Goal: Task Accomplishment & Management: Complete application form

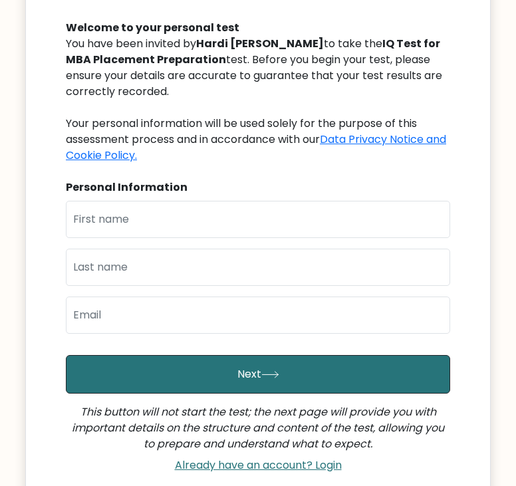
scroll to position [164, 0]
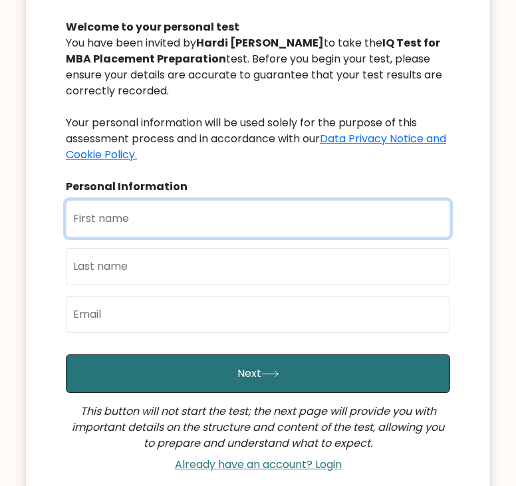
click at [186, 219] on input "text" at bounding box center [258, 218] width 384 height 37
type input "d"
type input "DRASHTI"
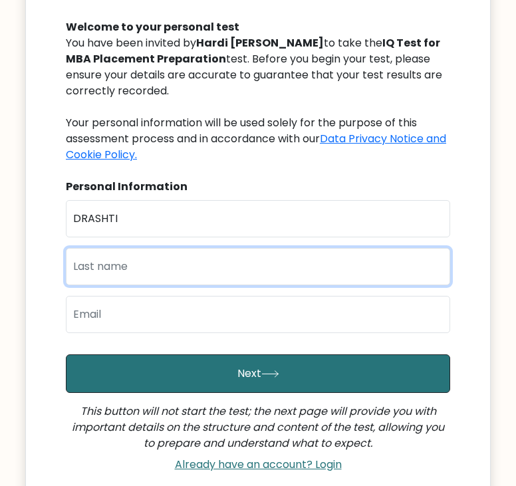
click at [165, 267] on input "text" at bounding box center [258, 266] width 384 height 37
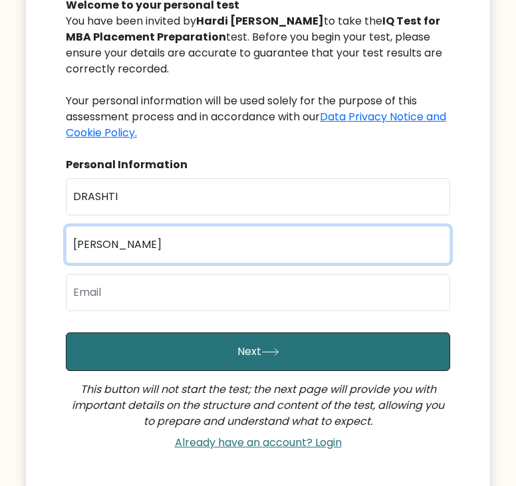
type input "VAGHELA"
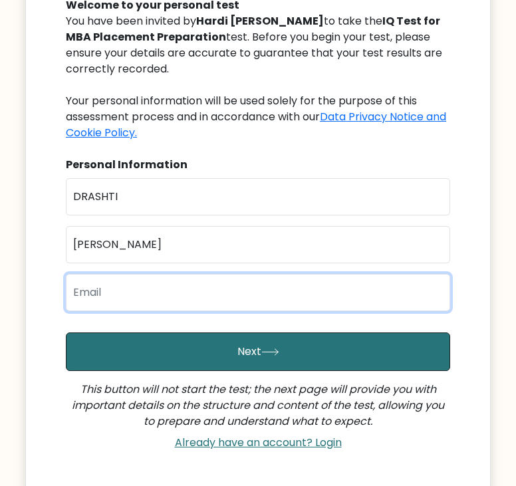
click at [155, 296] on input "email" at bounding box center [258, 292] width 384 height 37
click at [176, 287] on input "drashtivaghela@19gmail.com" at bounding box center [258, 292] width 384 height 37
click at [164, 292] on input "drashtivaghela@19gmail.com" at bounding box center [258, 292] width 384 height 37
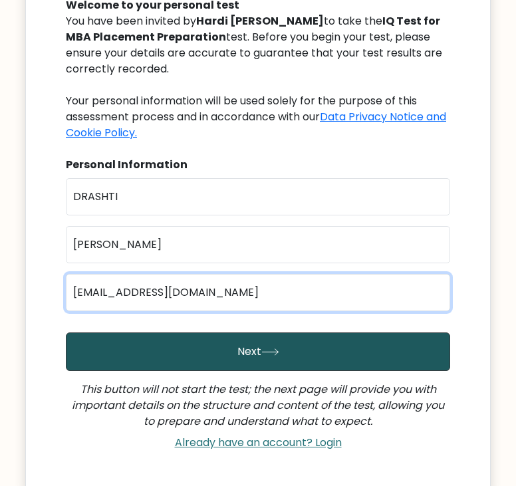
type input "drashtivaghela19@gmail.com"
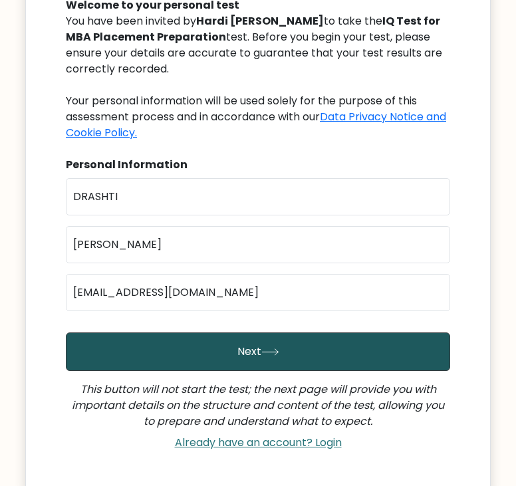
click at [223, 359] on button "Next" at bounding box center [258, 351] width 384 height 39
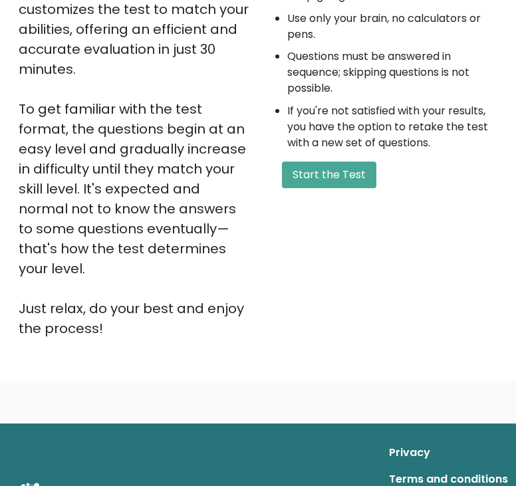
scroll to position [314, 0]
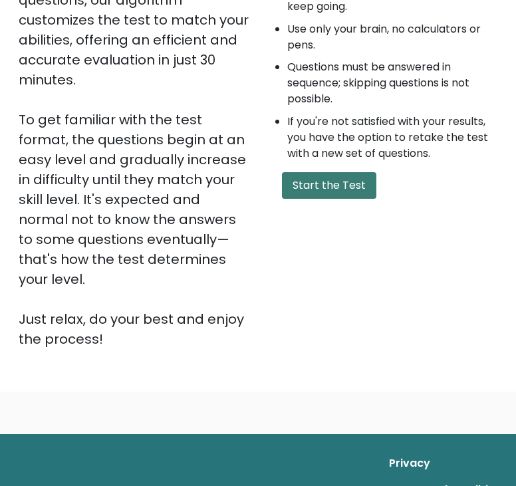
click at [290, 195] on button "Start the Test" at bounding box center [329, 185] width 94 height 27
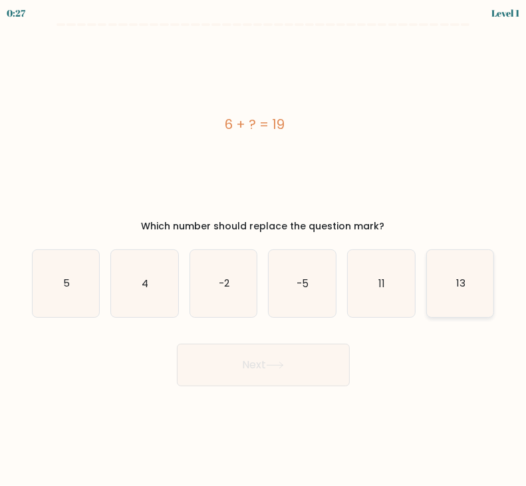
click at [463, 277] on text "13" at bounding box center [460, 283] width 9 height 14
click at [264, 250] on input "f. 13" at bounding box center [263, 246] width 1 height 7
radio input "true"
click at [257, 362] on button "Next" at bounding box center [263, 365] width 173 height 43
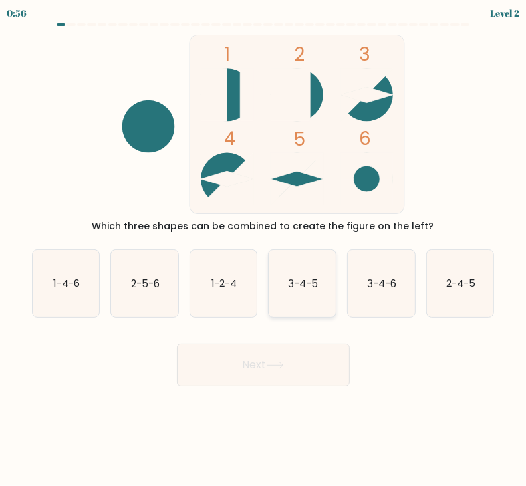
click at [278, 290] on icon "3-4-5" at bounding box center [302, 283] width 67 height 67
click at [264, 250] on input "d. 3-4-5" at bounding box center [263, 246] width 1 height 7
radio input "true"
click at [275, 366] on icon at bounding box center [275, 365] width 18 height 7
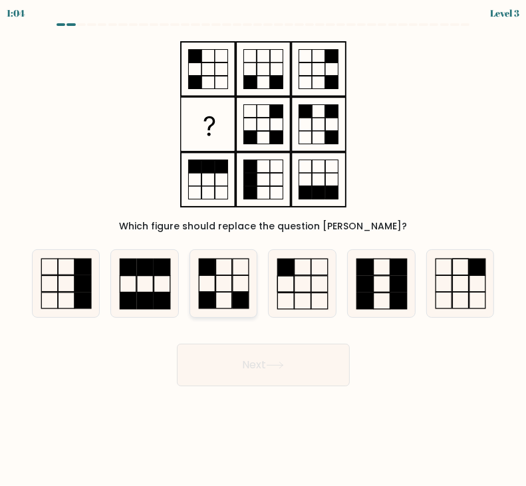
click at [205, 284] on icon at bounding box center [223, 283] width 67 height 67
click at [263, 250] on input "c." at bounding box center [263, 246] width 1 height 7
radio input "true"
click at [221, 326] on form at bounding box center [263, 204] width 526 height 363
click at [223, 354] on button "Next" at bounding box center [263, 365] width 173 height 43
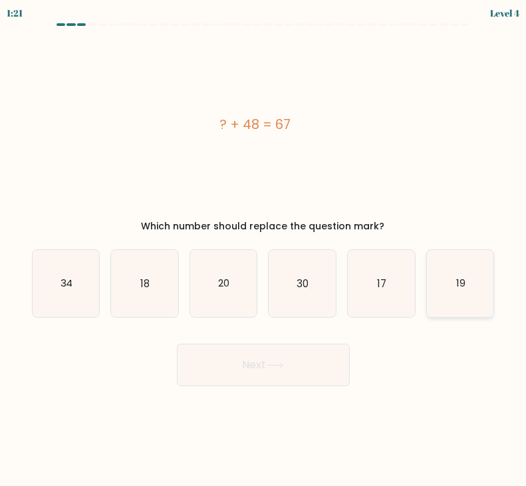
click at [463, 297] on icon "19" at bounding box center [460, 283] width 67 height 67
click at [264, 250] on input "f. 19" at bounding box center [263, 246] width 1 height 7
radio input "true"
click at [285, 359] on button "Next" at bounding box center [263, 365] width 173 height 43
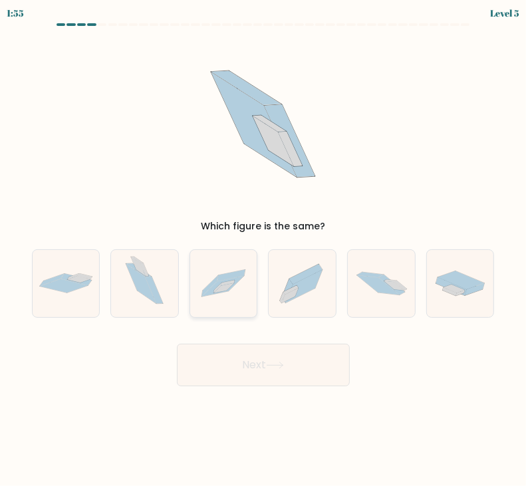
click at [247, 289] on icon at bounding box center [223, 283] width 67 height 45
click at [263, 250] on input "c." at bounding box center [263, 246] width 1 height 7
radio input "true"
click at [293, 276] on icon at bounding box center [302, 283] width 67 height 59
click at [264, 250] on input "d." at bounding box center [263, 246] width 1 height 7
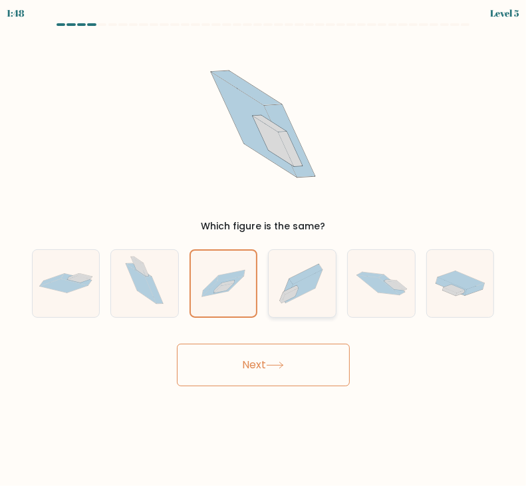
radio input "true"
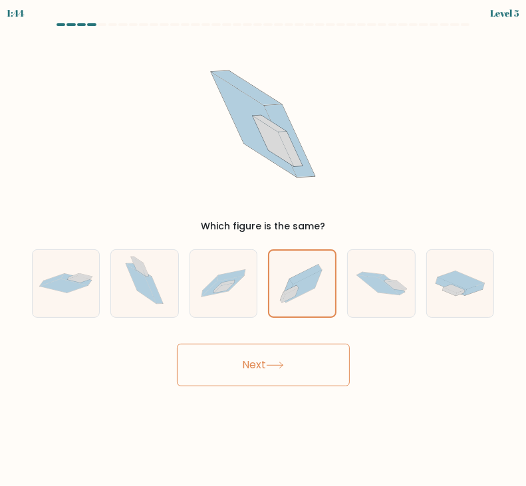
click at [300, 360] on button "Next" at bounding box center [263, 365] width 173 height 43
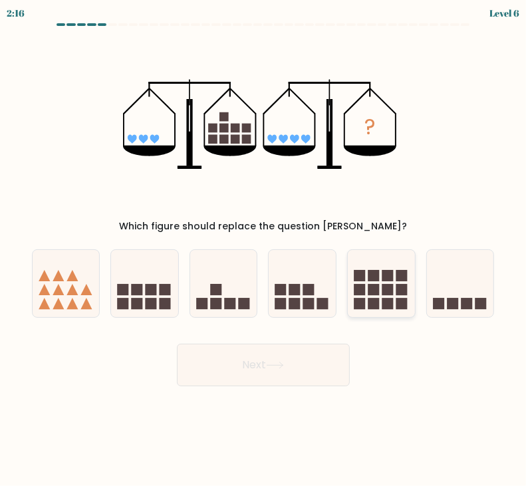
click at [366, 298] on icon at bounding box center [381, 283] width 67 height 55
click at [264, 250] on input "e." at bounding box center [263, 246] width 1 height 7
radio input "true"
click at [295, 360] on button "Next" at bounding box center [263, 365] width 173 height 43
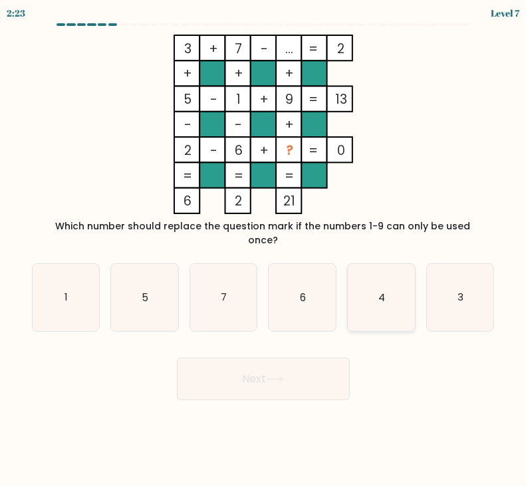
click at [407, 297] on icon "4" at bounding box center [381, 297] width 67 height 67
click at [264, 250] on input "e. 4" at bounding box center [263, 246] width 1 height 7
radio input "true"
click at [306, 364] on button "Next" at bounding box center [263, 379] width 173 height 43
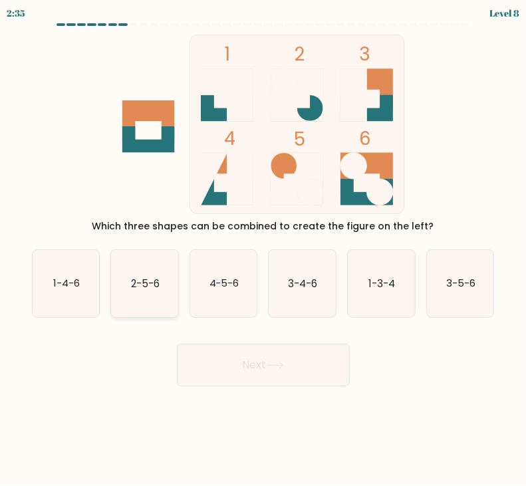
click at [175, 285] on icon "2-5-6" at bounding box center [144, 283] width 67 height 67
click at [263, 250] on input "b. 2-5-6" at bounding box center [263, 246] width 1 height 7
radio input "true"
click at [247, 359] on button "Next" at bounding box center [263, 365] width 173 height 43
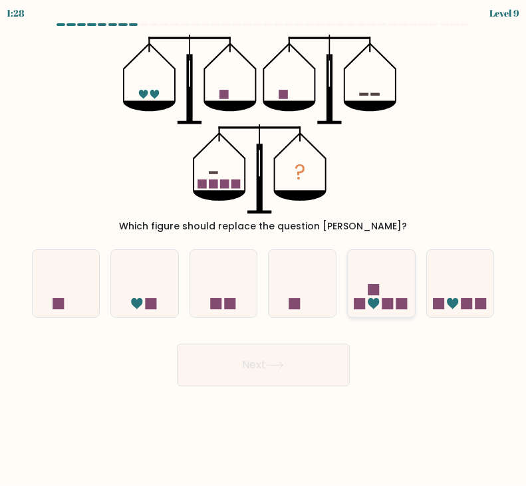
click at [383, 307] on rect at bounding box center [387, 303] width 11 height 11
click at [264, 250] on input "e." at bounding box center [263, 246] width 1 height 7
radio input "true"
click at [439, 280] on icon at bounding box center [460, 283] width 67 height 55
click at [264, 250] on input "f." at bounding box center [263, 246] width 1 height 7
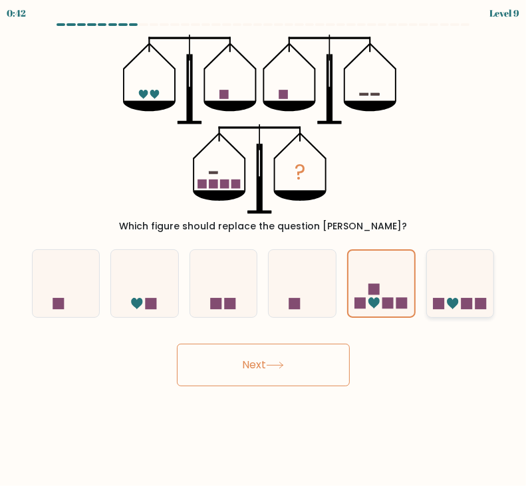
radio input "true"
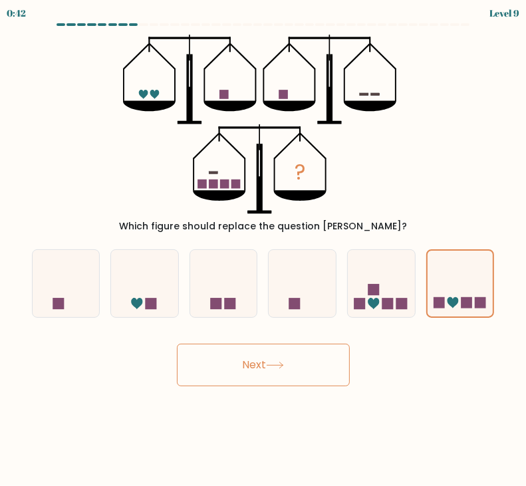
click at [261, 362] on button "Next" at bounding box center [263, 365] width 173 height 43
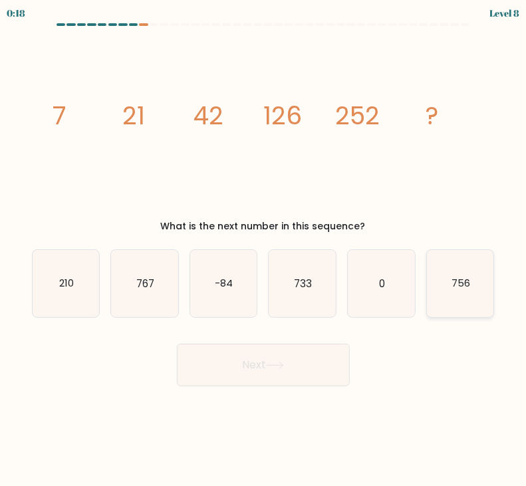
click at [447, 296] on icon "756" at bounding box center [460, 283] width 67 height 67
click at [264, 250] on input "f. 756" at bounding box center [263, 246] width 1 height 7
radio input "true"
click at [250, 377] on button "Next" at bounding box center [263, 365] width 173 height 43
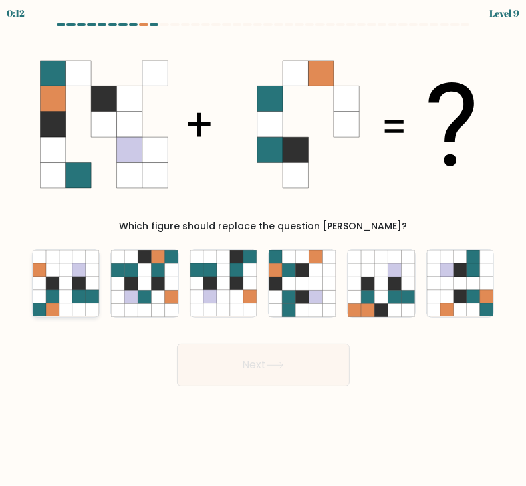
click at [70, 261] on icon at bounding box center [65, 256] width 13 height 13
click at [263, 250] on input "a." at bounding box center [263, 246] width 1 height 7
radio input "true"
click at [271, 377] on button "Next" at bounding box center [263, 365] width 173 height 43
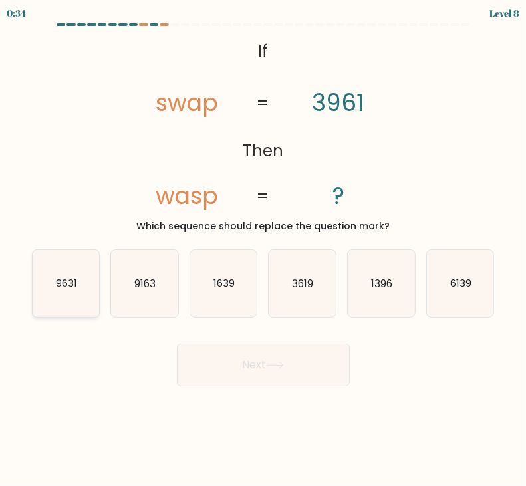
click at [72, 282] on text "9631" at bounding box center [66, 283] width 21 height 14
click at [263, 250] on input "a. 9631" at bounding box center [263, 246] width 1 height 7
radio input "true"
click at [253, 354] on button "Next" at bounding box center [263, 365] width 173 height 43
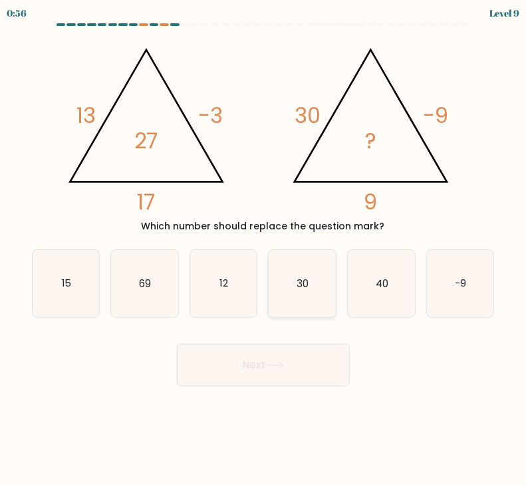
click at [334, 308] on icon "30" at bounding box center [302, 283] width 67 height 67
click at [264, 250] on input "d. 30" at bounding box center [263, 246] width 1 height 7
radio input "true"
click at [308, 375] on button "Next" at bounding box center [263, 365] width 173 height 43
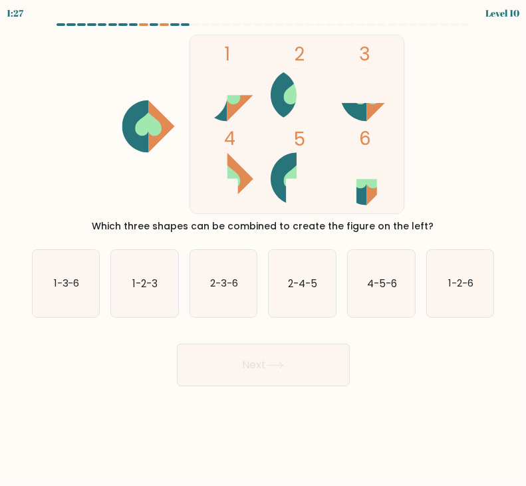
click at [287, 100] on icon at bounding box center [296, 92] width 26 height 23
click at [380, 296] on icon "4-5-6" at bounding box center [381, 283] width 67 height 67
click at [264, 250] on input "e. 4-5-6" at bounding box center [263, 246] width 1 height 7
radio input "true"
click at [287, 370] on button "Next" at bounding box center [263, 365] width 173 height 43
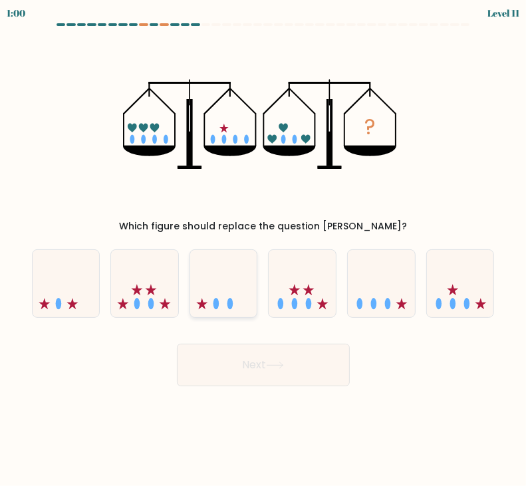
click at [207, 293] on icon at bounding box center [223, 283] width 67 height 55
click at [263, 250] on input "c." at bounding box center [263, 246] width 1 height 7
radio input "true"
click at [229, 376] on button "Next" at bounding box center [263, 365] width 173 height 43
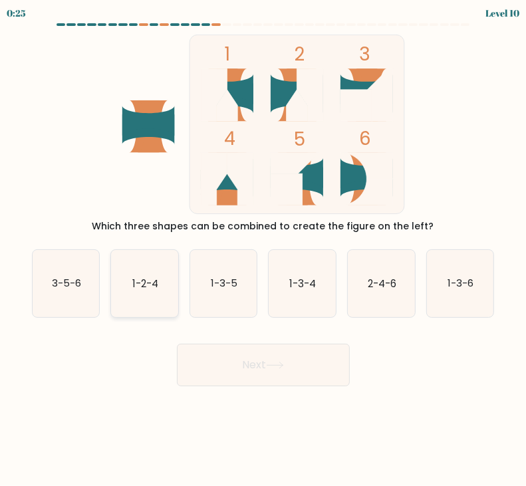
click at [149, 289] on text "1-2-4" at bounding box center [145, 283] width 26 height 14
click at [263, 250] on input "b. 1-2-4" at bounding box center [263, 246] width 1 height 7
radio input "true"
click at [250, 370] on button "Next" at bounding box center [263, 365] width 173 height 43
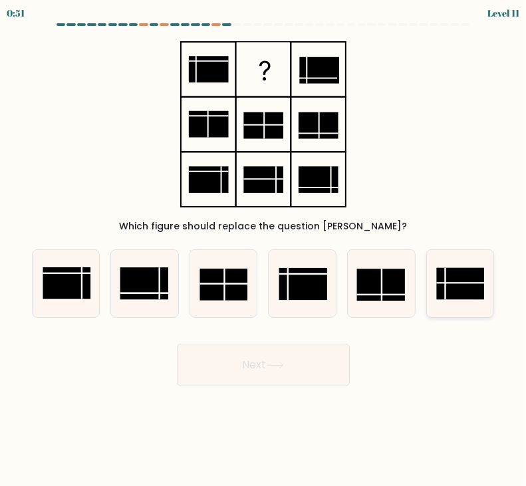
click at [447, 269] on rect at bounding box center [460, 284] width 48 height 32
click at [264, 250] on input "f." at bounding box center [263, 246] width 1 height 7
radio input "true"
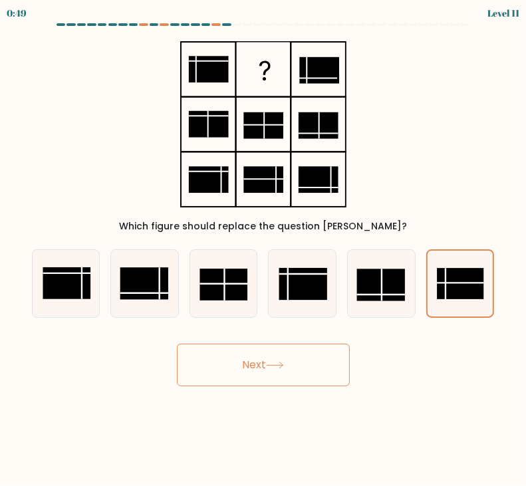
click at [299, 348] on button "Next" at bounding box center [263, 365] width 173 height 43
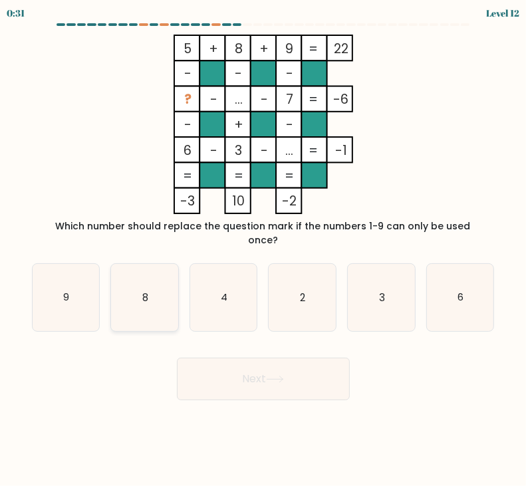
click at [178, 269] on icon "8" at bounding box center [144, 297] width 67 height 67
click at [263, 250] on input "b. 8" at bounding box center [263, 246] width 1 height 7
radio input "true"
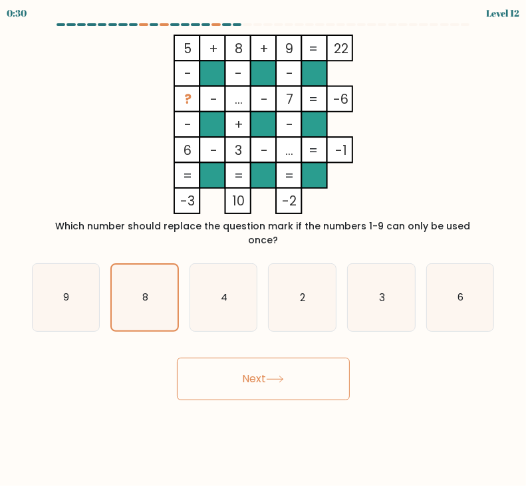
click at [237, 362] on button "Next" at bounding box center [263, 379] width 173 height 43
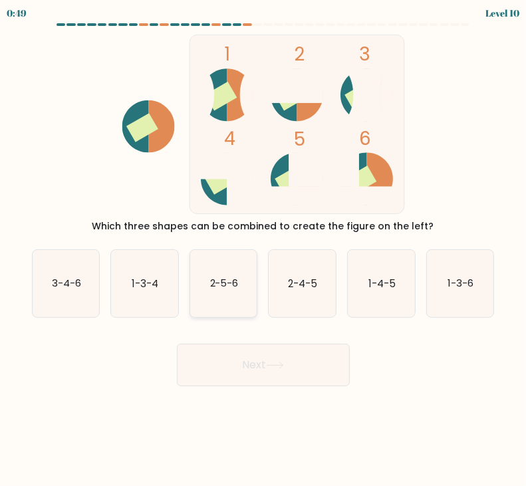
click at [226, 285] on text "2-5-6" at bounding box center [224, 283] width 29 height 14
click at [263, 250] on input "c. 2-5-6" at bounding box center [263, 246] width 1 height 7
radio input "true"
click at [250, 362] on button "Next" at bounding box center [263, 365] width 173 height 43
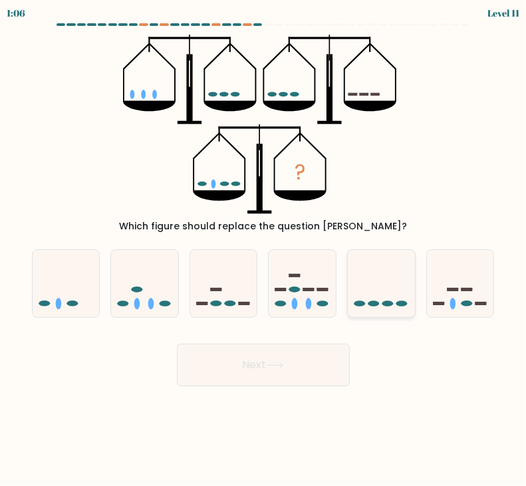
click at [369, 290] on icon at bounding box center [381, 283] width 67 height 55
click at [264, 250] on input "e." at bounding box center [263, 246] width 1 height 7
radio input "true"
click at [305, 382] on button "Next" at bounding box center [263, 365] width 173 height 43
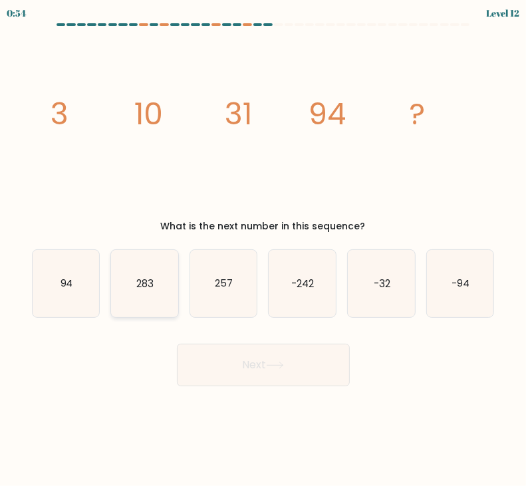
click at [171, 265] on icon "283" at bounding box center [144, 283] width 67 height 67
click at [263, 250] on input "b. 283" at bounding box center [263, 246] width 1 height 7
radio input "true"
click at [229, 361] on button "Next" at bounding box center [263, 365] width 173 height 43
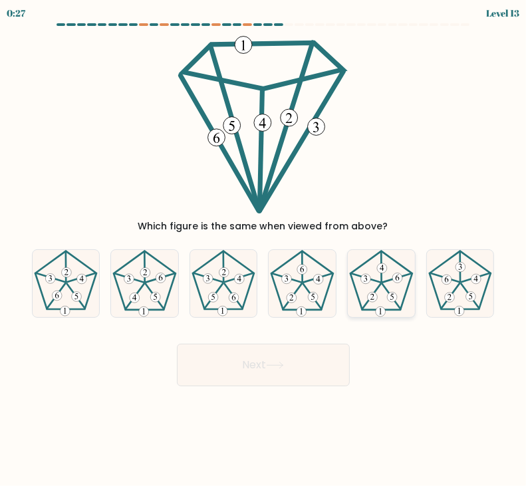
click at [399, 281] on 767 at bounding box center [397, 278] width 10 height 10
click at [264, 250] on input "e." at bounding box center [263, 246] width 1 height 7
radio input "true"
click at [247, 367] on button "Next" at bounding box center [263, 365] width 173 height 43
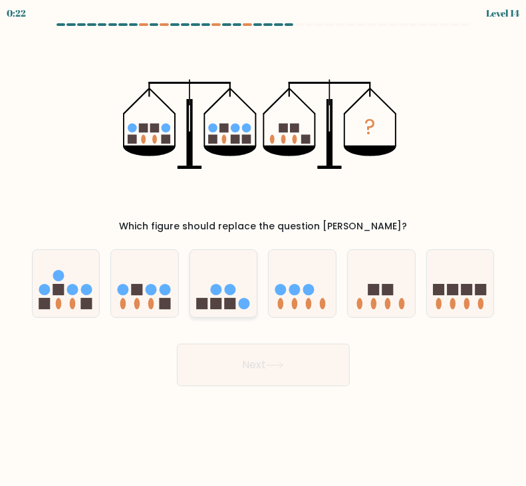
click at [234, 286] on circle at bounding box center [230, 289] width 11 height 11
click at [263, 250] on input "c." at bounding box center [263, 246] width 1 height 7
radio input "true"
click at [259, 360] on button "Next" at bounding box center [263, 365] width 173 height 43
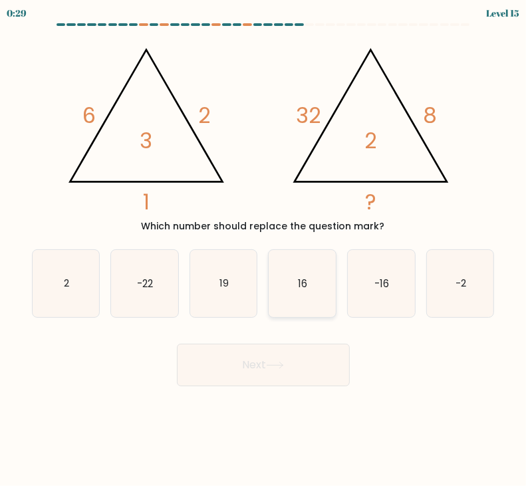
click at [308, 292] on icon "16" at bounding box center [302, 283] width 67 height 67
click at [264, 250] on input "d. 16" at bounding box center [263, 246] width 1 height 7
radio input "true"
click at [299, 378] on button "Next" at bounding box center [263, 365] width 173 height 43
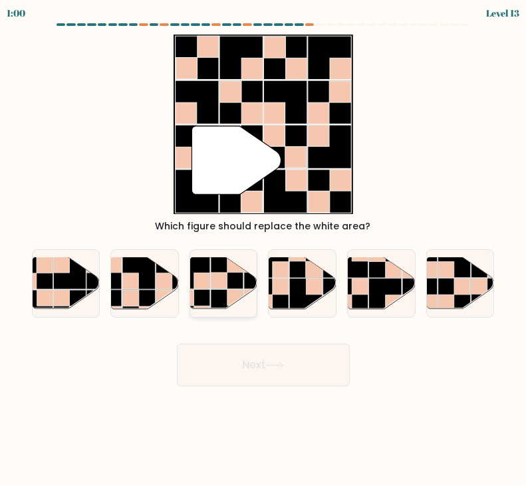
click at [243, 290] on rect at bounding box center [235, 298] width 16 height 16
click at [263, 250] on input "c." at bounding box center [263, 246] width 1 height 7
radio input "true"
click at [169, 275] on rect at bounding box center [164, 281] width 16 height 16
click at [263, 250] on input "b." at bounding box center [263, 246] width 1 height 7
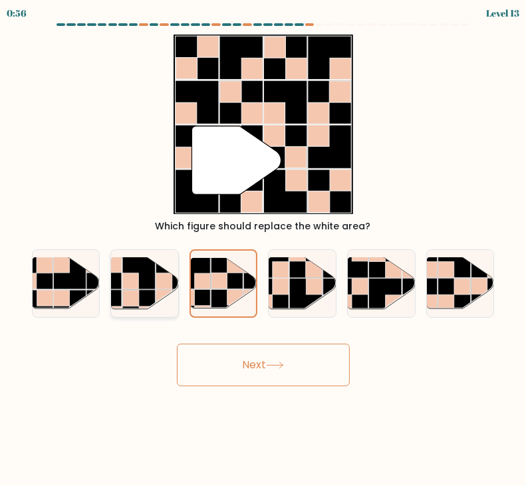
radio input "true"
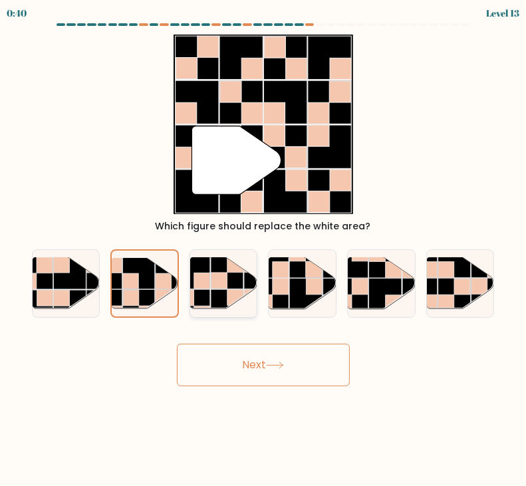
click at [223, 281] on rect at bounding box center [219, 281] width 16 height 16
click at [263, 250] on input "c." at bounding box center [263, 246] width 1 height 7
radio input "true"
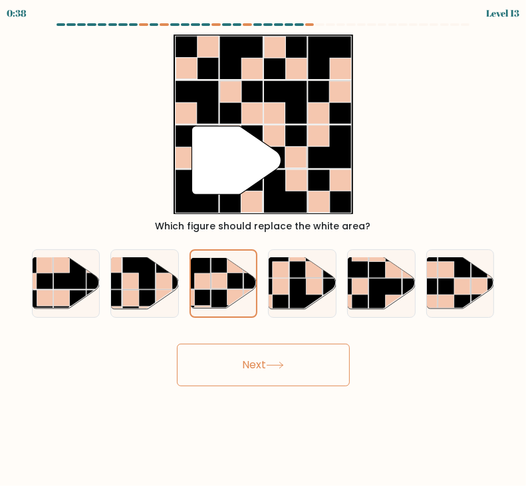
click at [248, 347] on button "Next" at bounding box center [263, 365] width 173 height 43
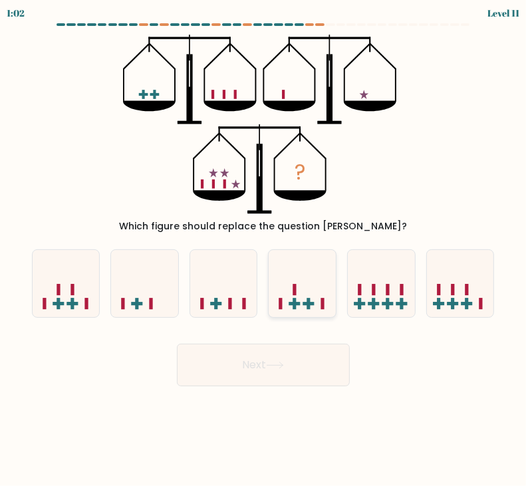
click at [318, 298] on icon at bounding box center [302, 283] width 67 height 55
click at [264, 250] on input "d." at bounding box center [263, 246] width 1 height 7
radio input "true"
click at [292, 372] on button "Next" at bounding box center [263, 365] width 173 height 43
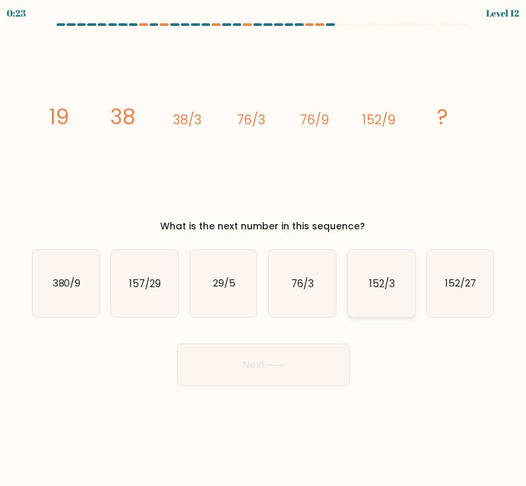
click at [368, 282] on icon "152/3" at bounding box center [381, 283] width 67 height 67
click at [264, 250] on input "e. 152/3" at bounding box center [263, 246] width 1 height 7
radio input "true"
click at [296, 380] on button "Next" at bounding box center [263, 365] width 173 height 43
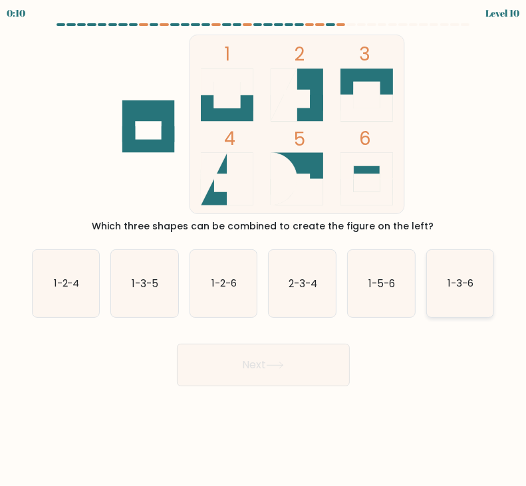
click at [459, 270] on icon "1-3-6" at bounding box center [460, 283] width 67 height 67
click at [264, 250] on input "f. 1-3-6" at bounding box center [263, 246] width 1 height 7
radio input "true"
click at [258, 369] on button "Next" at bounding box center [263, 365] width 173 height 43
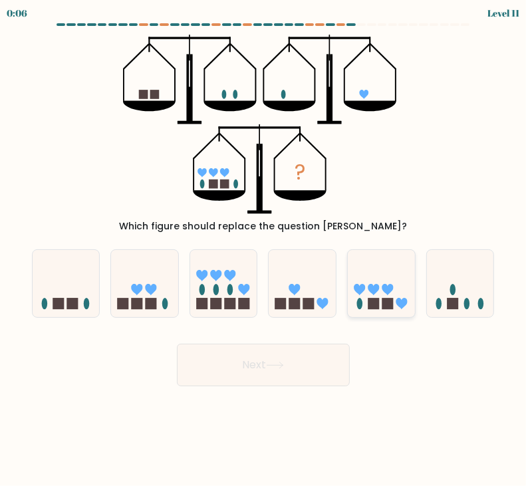
click at [364, 275] on icon at bounding box center [381, 283] width 67 height 55
click at [264, 250] on input "e." at bounding box center [263, 246] width 1 height 7
radio input "true"
click at [298, 368] on button "Next" at bounding box center [263, 365] width 173 height 43
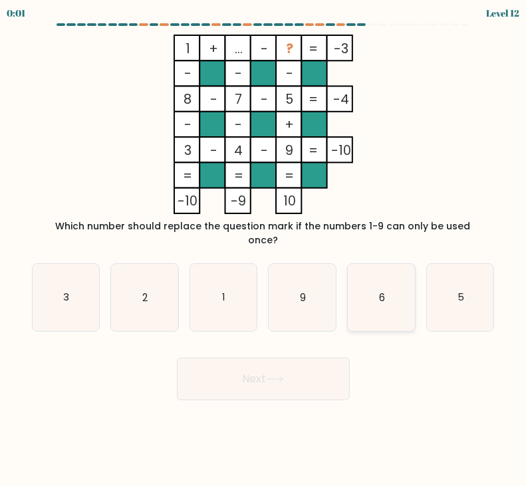
click at [396, 277] on icon "6" at bounding box center [381, 297] width 67 height 67
click at [264, 250] on input "e. 6" at bounding box center [263, 246] width 1 height 7
radio input "true"
click at [338, 382] on button "Next" at bounding box center [263, 379] width 173 height 43
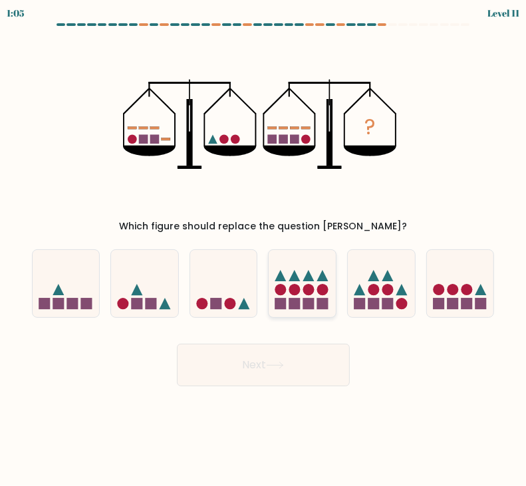
click at [324, 283] on icon at bounding box center [302, 283] width 67 height 55
click at [264, 250] on input "d." at bounding box center [263, 246] width 1 height 7
radio input "true"
click at [315, 370] on button "Next" at bounding box center [263, 365] width 173 height 43
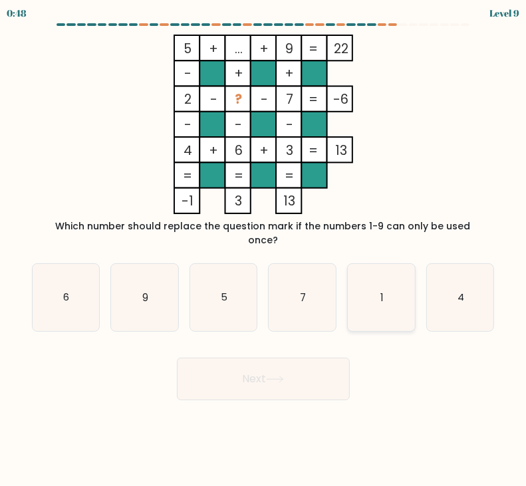
click at [368, 312] on icon "1" at bounding box center [381, 297] width 67 height 67
click at [264, 250] on input "e. 1" at bounding box center [263, 246] width 1 height 7
radio input "true"
click at [293, 358] on button "Next" at bounding box center [263, 379] width 173 height 43
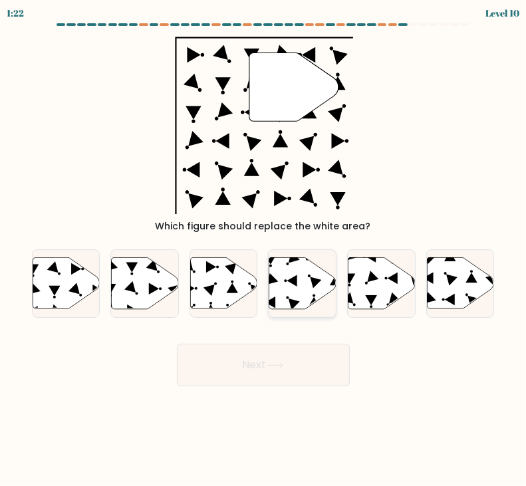
click at [309, 285] on icon at bounding box center [302, 282] width 67 height 51
click at [264, 250] on input "d." at bounding box center [263, 246] width 1 height 7
radio input "true"
click at [300, 367] on button "Next" at bounding box center [263, 365] width 173 height 43
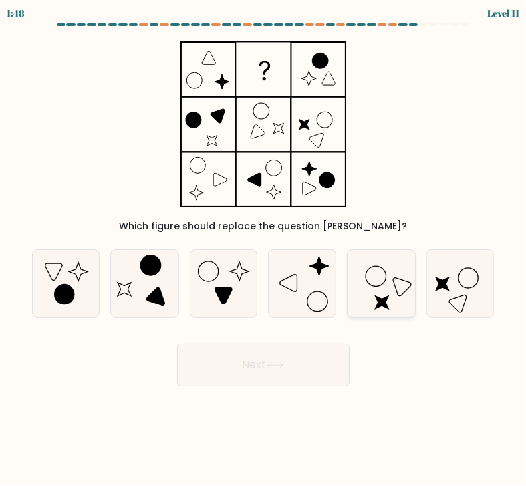
click at [382, 285] on icon at bounding box center [381, 283] width 67 height 67
click at [264, 250] on input "e." at bounding box center [263, 246] width 1 height 7
radio input "true"
click at [245, 369] on button "Next" at bounding box center [263, 365] width 173 height 43
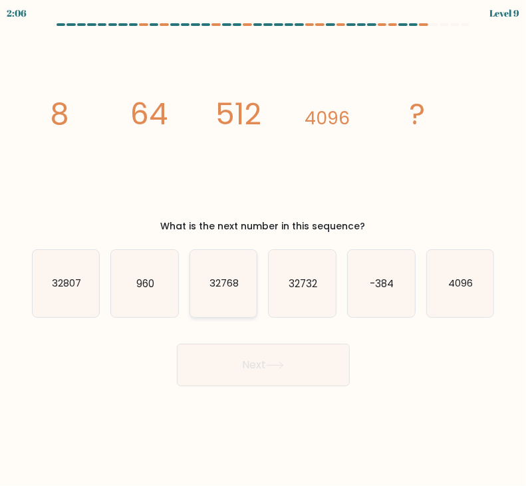
click at [213, 279] on text "32768" at bounding box center [223, 283] width 29 height 14
click at [263, 250] on input "c. 32768" at bounding box center [263, 246] width 1 height 7
radio input "true"
click at [226, 368] on button "Next" at bounding box center [263, 365] width 173 height 43
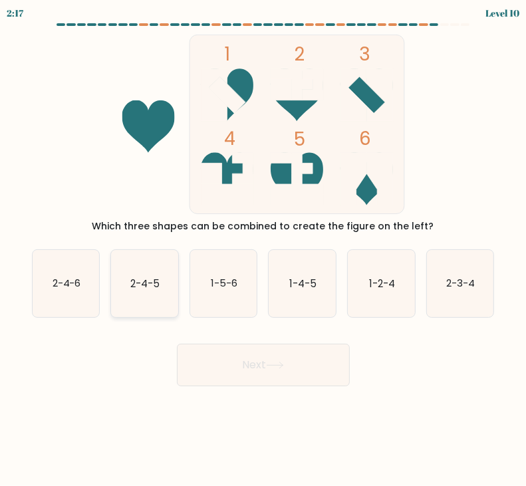
click at [166, 267] on icon "2-4-5" at bounding box center [144, 283] width 67 height 67
click at [263, 250] on input "b. 2-4-5" at bounding box center [263, 246] width 1 height 7
radio input "true"
click at [246, 354] on button "Next" at bounding box center [263, 365] width 173 height 43
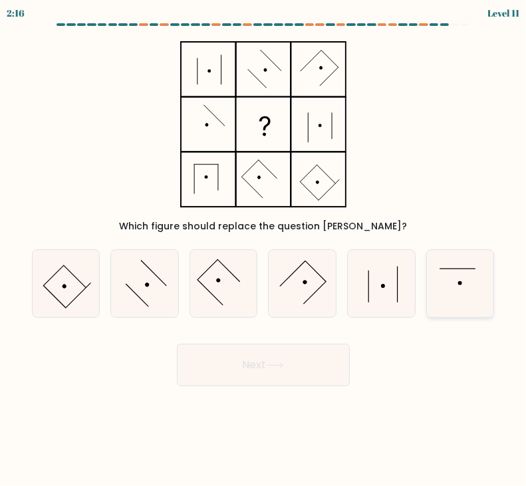
click at [459, 268] on icon at bounding box center [460, 283] width 67 height 67
click at [264, 250] on input "f." at bounding box center [263, 246] width 1 height 7
radio input "true"
click at [252, 356] on button "Next" at bounding box center [263, 365] width 173 height 43
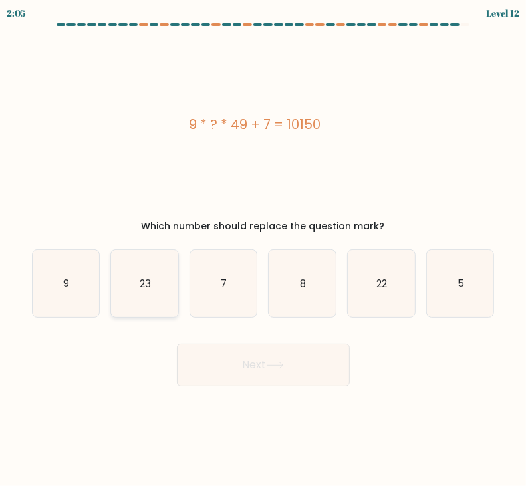
click at [114, 314] on icon "23" at bounding box center [144, 283] width 67 height 67
click at [263, 250] on input "b. 23" at bounding box center [263, 246] width 1 height 7
radio input "true"
click at [239, 379] on button "Next" at bounding box center [263, 365] width 173 height 43
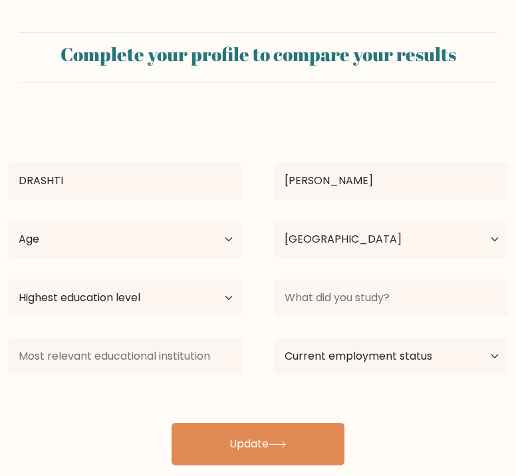
select select "IN"
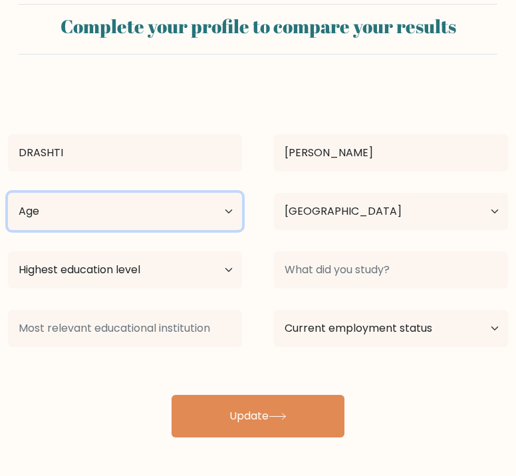
click at [226, 203] on select "Age Under [DEMOGRAPHIC_DATA] [DEMOGRAPHIC_DATA] [DEMOGRAPHIC_DATA] [DEMOGRAPHIC…" at bounding box center [125, 211] width 234 height 37
select select "18_24"
click at [8, 193] on select "Age Under [DEMOGRAPHIC_DATA] [DEMOGRAPHIC_DATA] [DEMOGRAPHIC_DATA] [DEMOGRAPHIC…" at bounding box center [125, 211] width 234 height 37
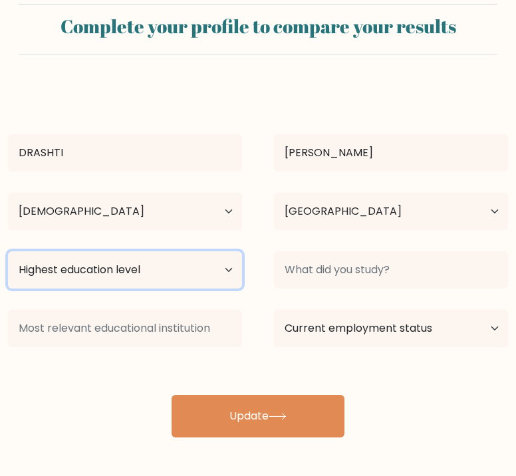
click at [203, 277] on select "Highest education level No schooling Primary Lower Secondary Upper Secondary Oc…" at bounding box center [125, 269] width 234 height 37
select select "bachelors_degree"
click at [8, 251] on select "Highest education level No schooling Primary Lower Secondary Upper Secondary Oc…" at bounding box center [125, 269] width 234 height 37
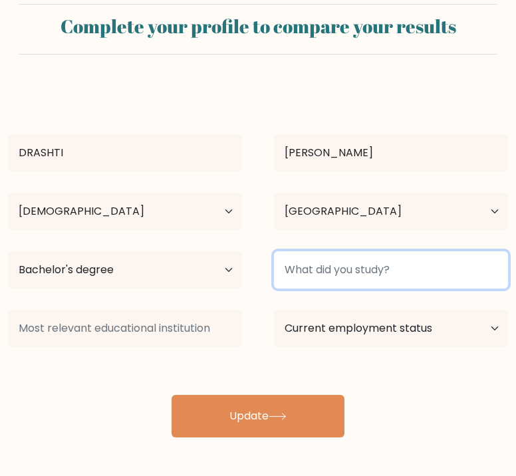
click at [312, 259] on input at bounding box center [391, 269] width 234 height 37
type input "[DOMAIN_NAME] in Mathematics"
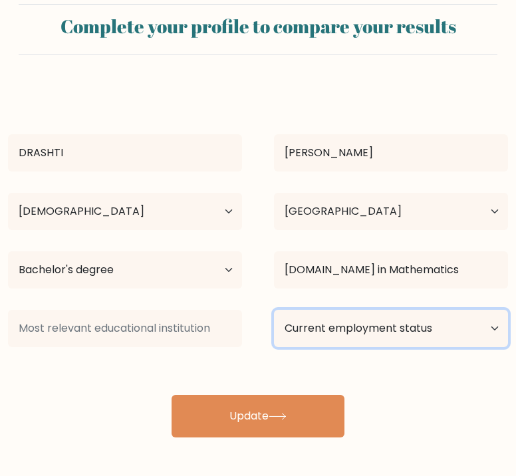
click at [340, 328] on select "Current employment status Employed Student Retired Other / prefer not to answer" at bounding box center [391, 328] width 234 height 37
select select "student"
click at [274, 310] on select "Current employment status Employed Student Retired Other / prefer not to answer" at bounding box center [391, 328] width 234 height 37
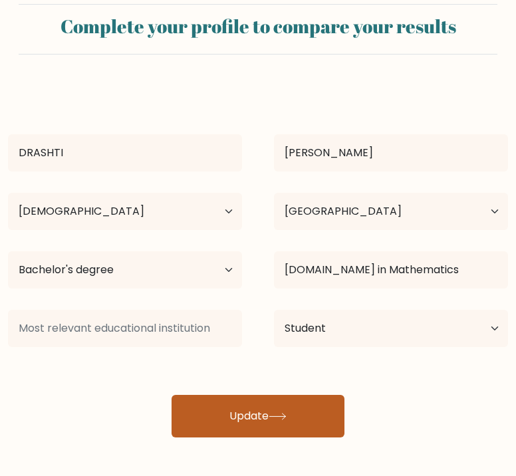
click at [296, 403] on button "Update" at bounding box center [258, 416] width 173 height 43
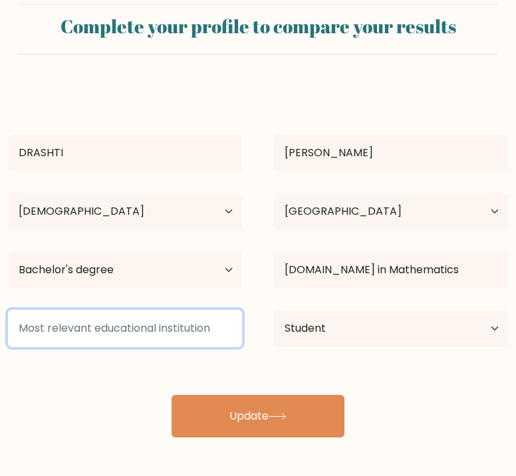
click at [140, 317] on input at bounding box center [125, 328] width 234 height 37
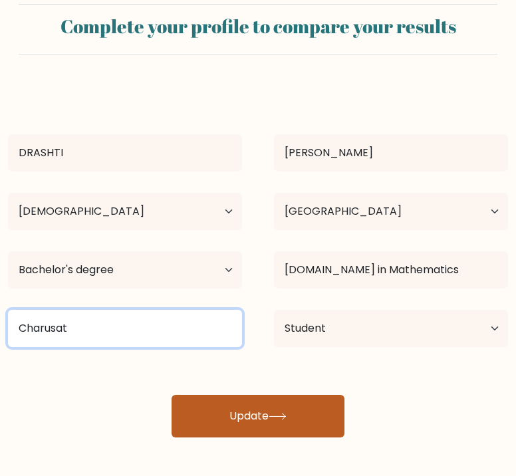
type input "Charusat"
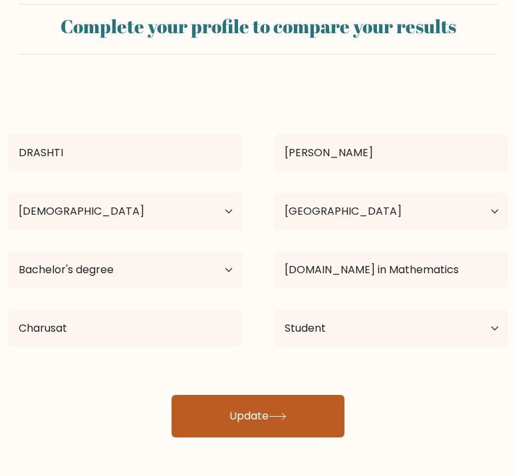
click at [181, 423] on button "Update" at bounding box center [258, 416] width 173 height 43
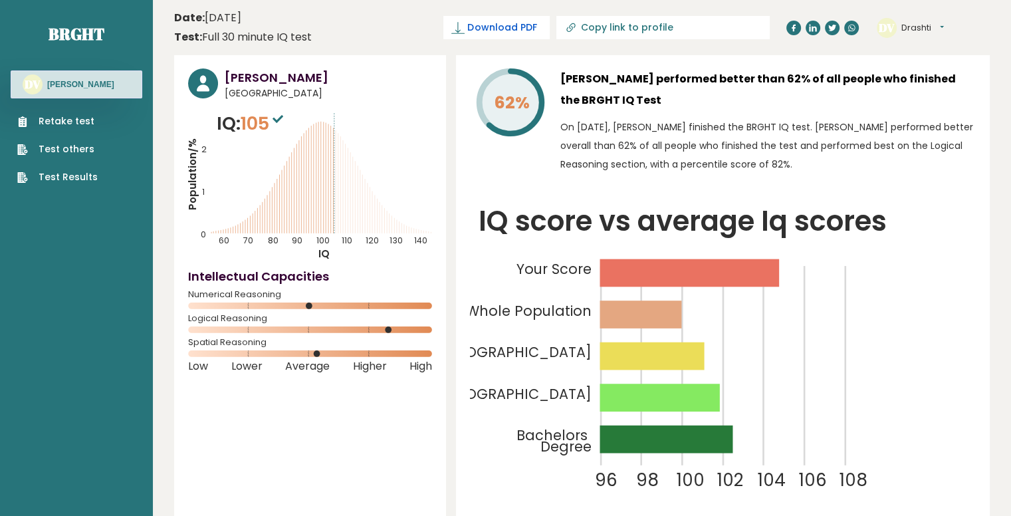
click at [525, 33] on span "Download PDF" at bounding box center [501, 28] width 69 height 14
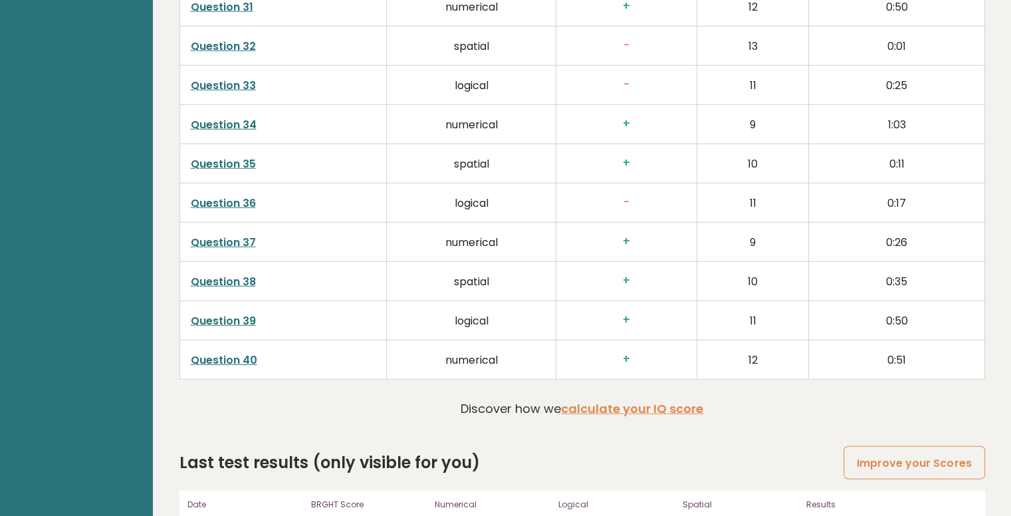
scroll to position [3499, 0]
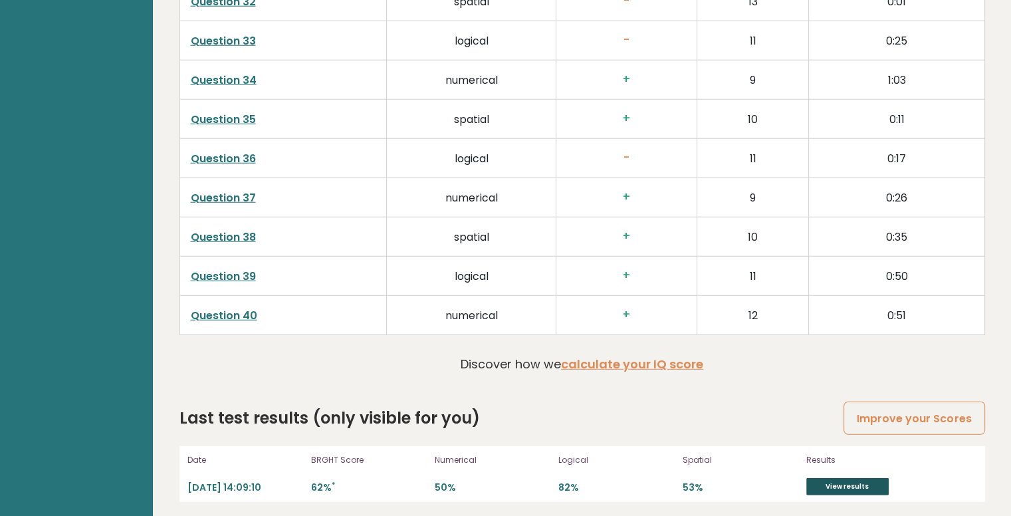
click at [525, 478] on link "View results" at bounding box center [847, 486] width 82 height 17
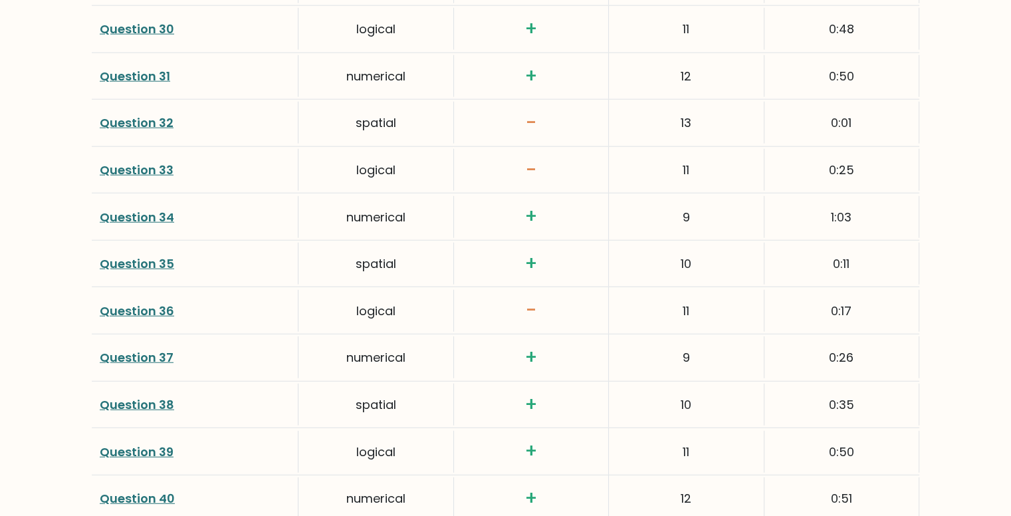
scroll to position [3281, 0]
click at [141, 311] on link "Question 36" at bounding box center [137, 310] width 74 height 17
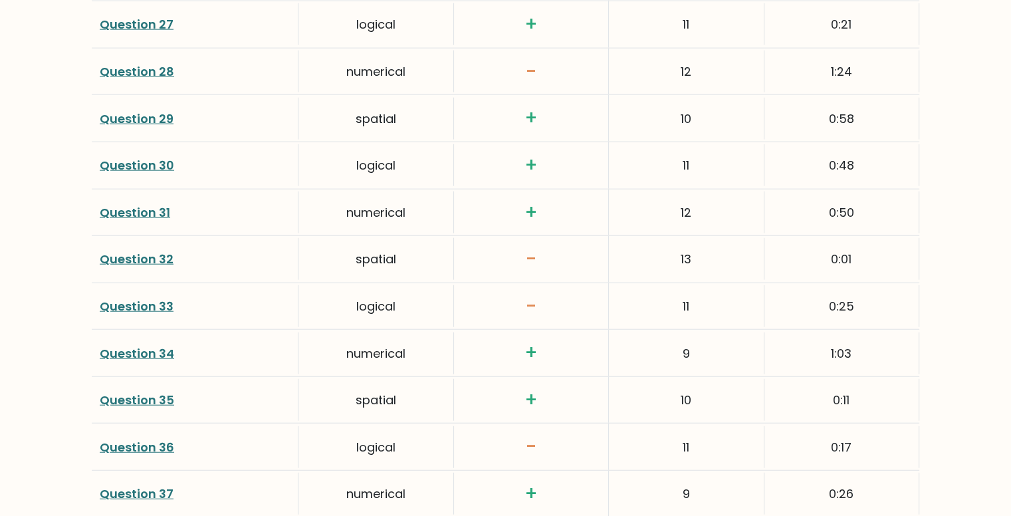
scroll to position [3143, 0]
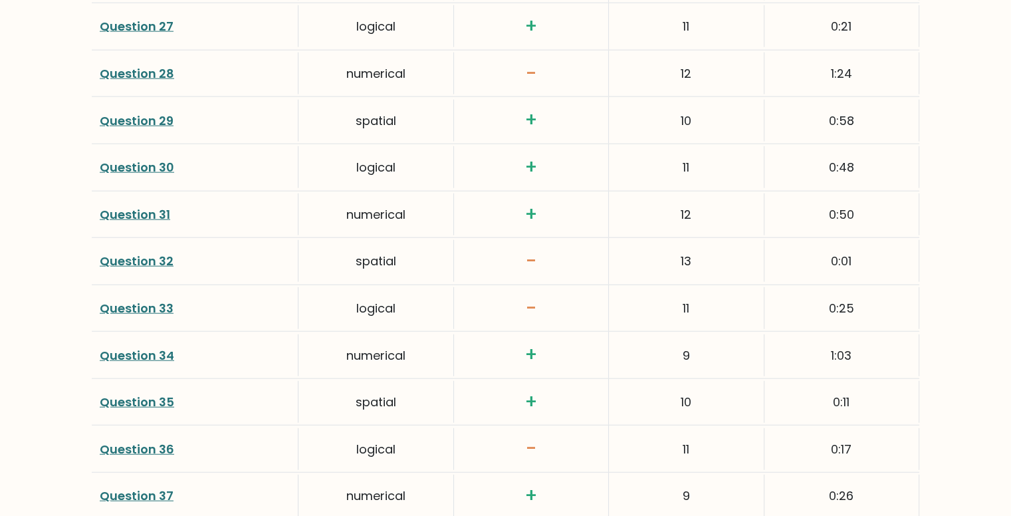
click at [162, 266] on div "Question 32" at bounding box center [195, 261] width 207 height 42
click at [170, 253] on link "Question 32" at bounding box center [137, 261] width 74 height 17
click at [158, 305] on link "Question 33" at bounding box center [137, 308] width 74 height 17
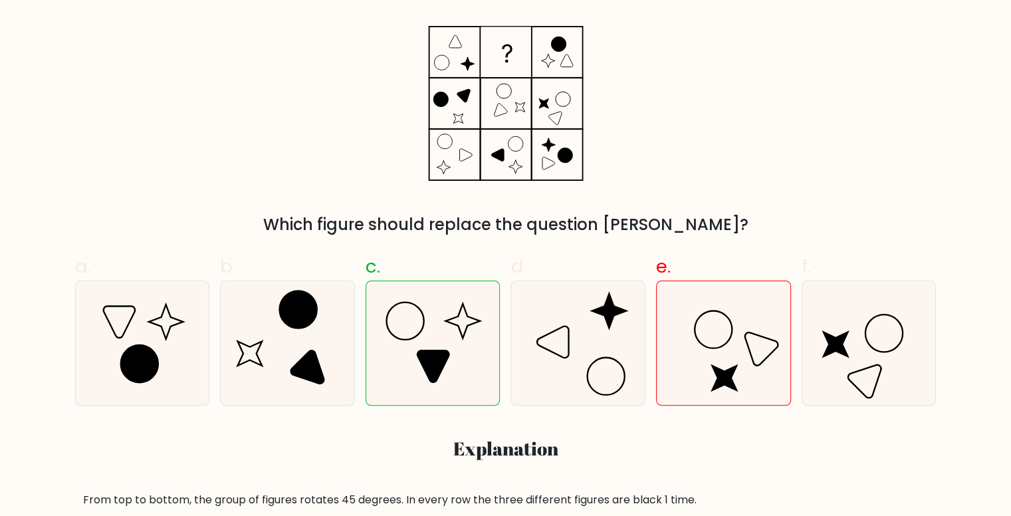
scroll to position [231, 0]
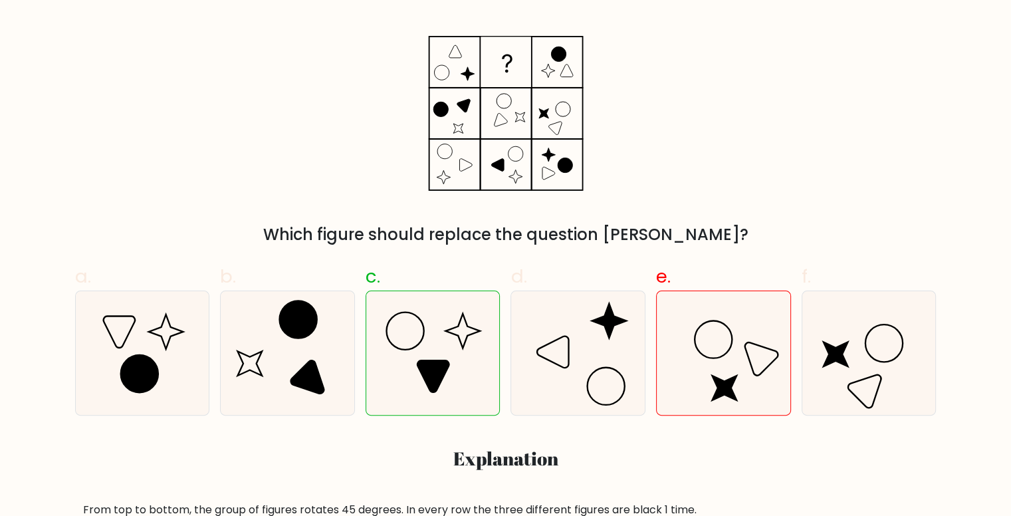
click at [478, 359] on icon at bounding box center [433, 353] width 124 height 124
click at [506, 35] on input "c." at bounding box center [506, 31] width 1 height 9
radio input "true"
click at [478, 359] on icon at bounding box center [433, 353] width 124 height 124
click at [506, 35] on input "c." at bounding box center [506, 31] width 1 height 9
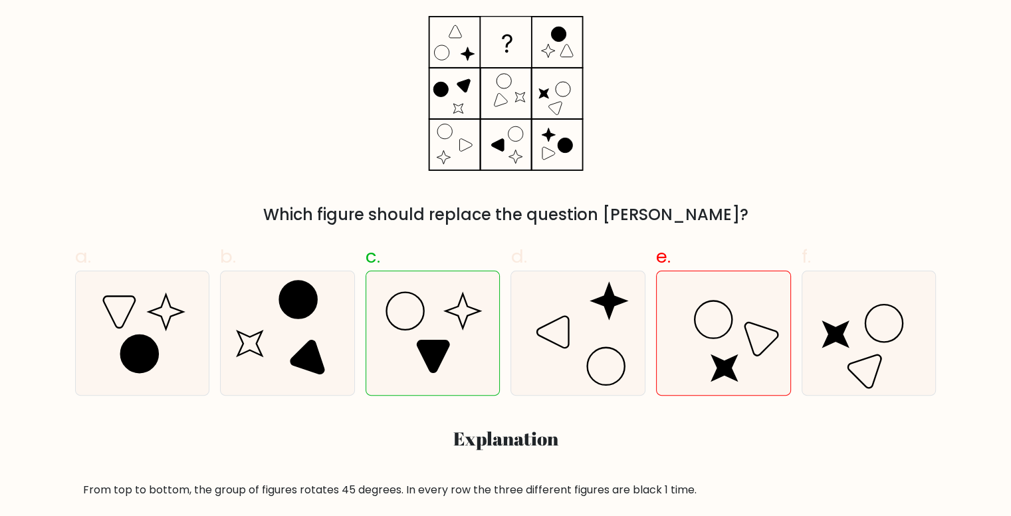
scroll to position [250, 0]
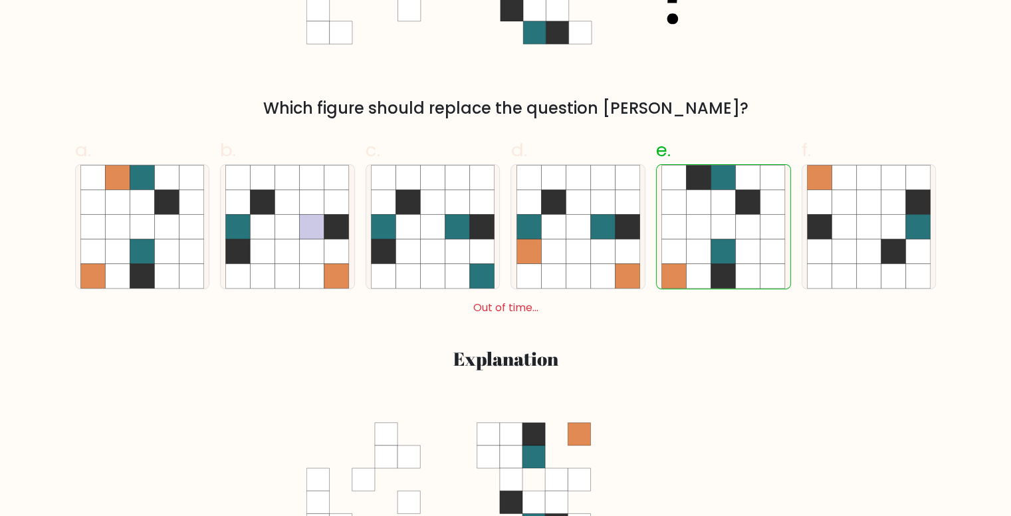
scroll to position [359, 0]
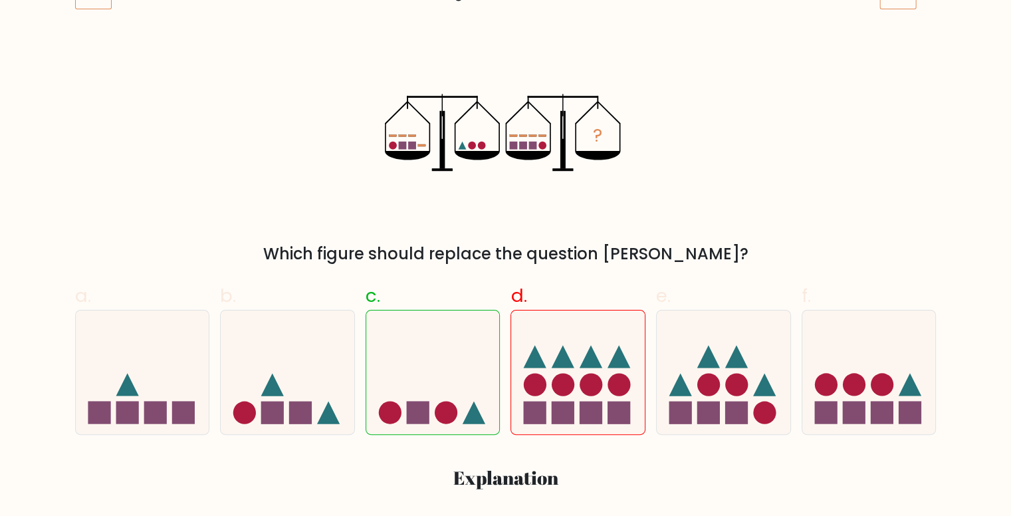
scroll to position [210, 0]
